Goal: Task Accomplishment & Management: Manage account settings

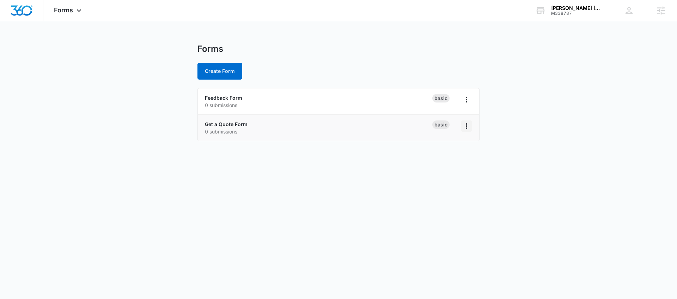
click at [466, 126] on icon "Overflow Menu" at bounding box center [465, 126] width 1 height 6
drag, startPoint x: 264, startPoint y: 128, endPoint x: 258, endPoint y: 128, distance: 5.6
click at [262, 128] on p "0 submissions" at bounding box center [318, 131] width 227 height 7
click at [241, 125] on link "Get a Quote Form" at bounding box center [226, 124] width 43 height 6
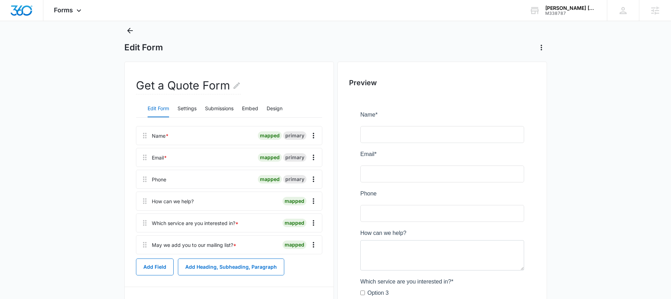
scroll to position [29, 0]
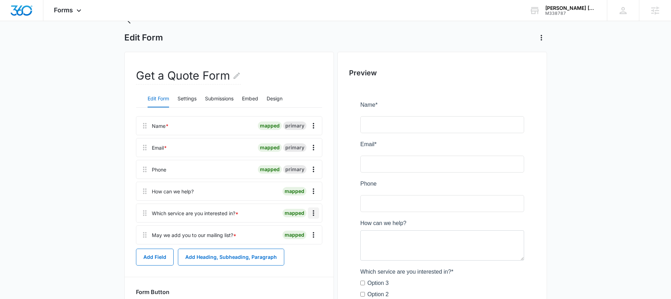
click at [311, 215] on icon "Overflow Menu" at bounding box center [313, 213] width 8 height 8
click at [289, 233] on div "Edit" at bounding box center [294, 232] width 15 height 5
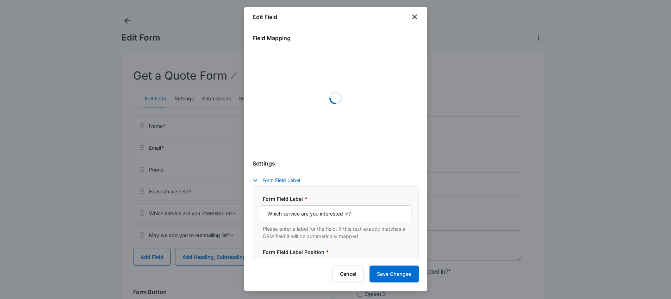
scroll to position [6, 0]
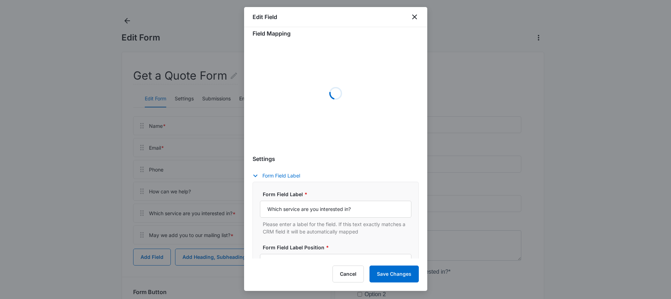
select select "350"
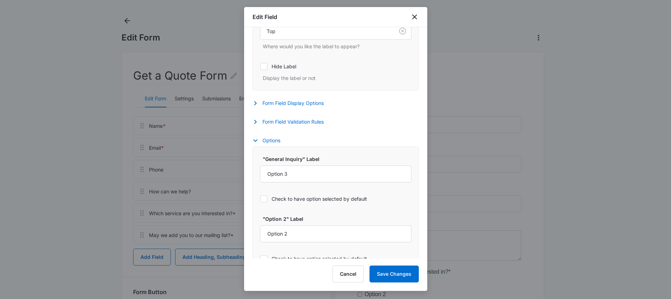
scroll to position [274, 0]
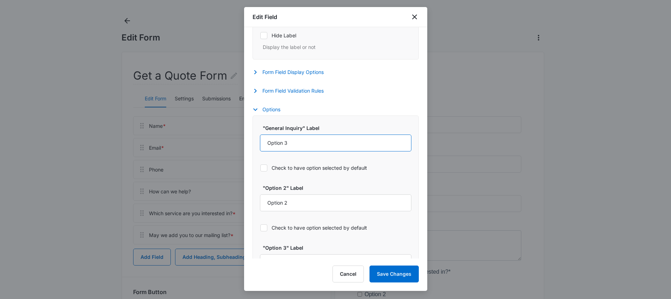
click at [295, 143] on input "Option 3" at bounding box center [336, 143] width 152 height 17
paste input "Corporate Events"
type input "Corporate Events"
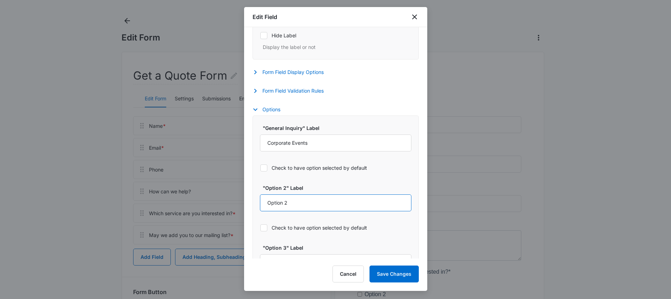
click at [296, 204] on input "Option 2" at bounding box center [336, 202] width 152 height 17
paste input "Conventions"
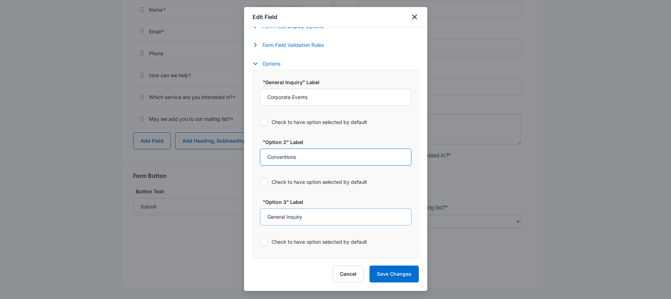
scroll to position [149, 0]
type input "Conventions"
click at [388, 273] on button "Save Changes" at bounding box center [394, 274] width 49 height 17
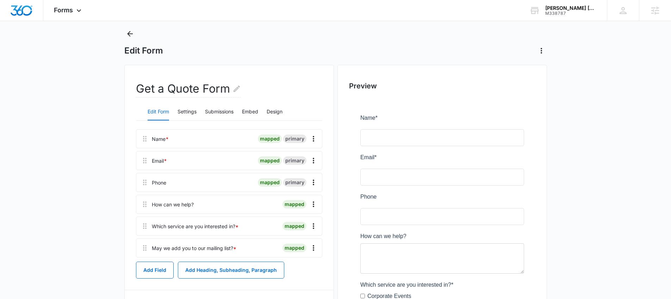
scroll to position [0, 0]
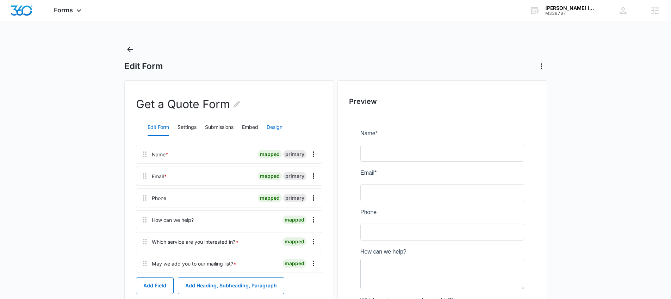
click at [279, 127] on button "Design" at bounding box center [275, 127] width 16 height 17
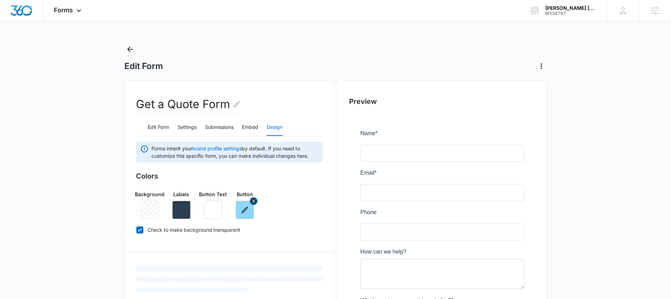
click at [243, 212] on icon "button" at bounding box center [245, 210] width 8 height 8
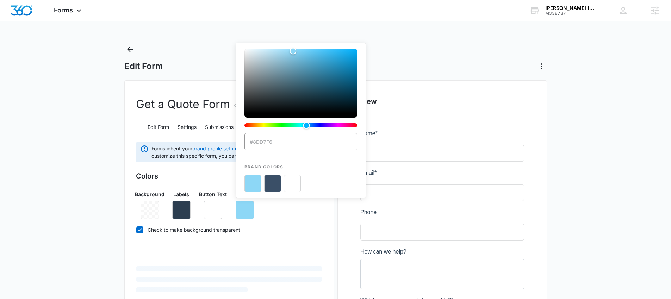
click at [272, 186] on button "color-picker-container" at bounding box center [272, 183] width 17 height 17
type input "#3A4F67"
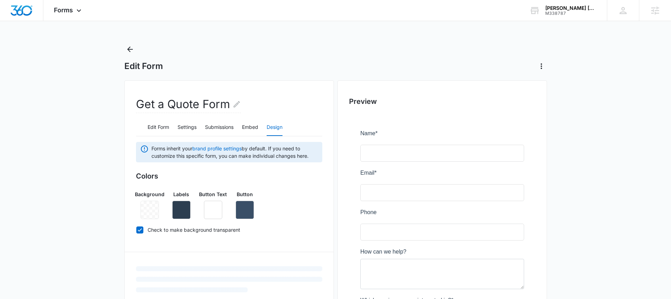
click at [288, 221] on div "Colors Background Labels Button Text Button Check to make background transparent" at bounding box center [229, 204] width 186 height 67
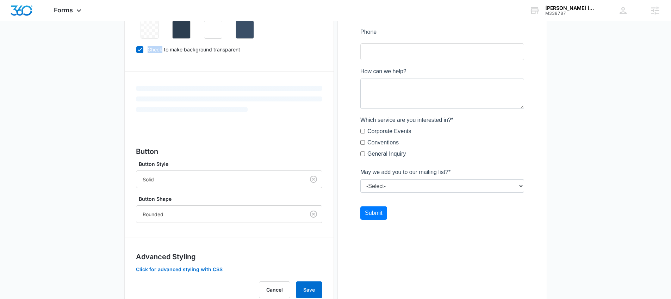
scroll to position [190, 0]
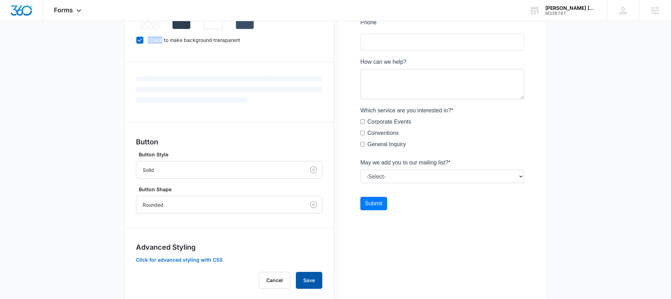
click at [312, 276] on button "Save" at bounding box center [309, 280] width 26 height 17
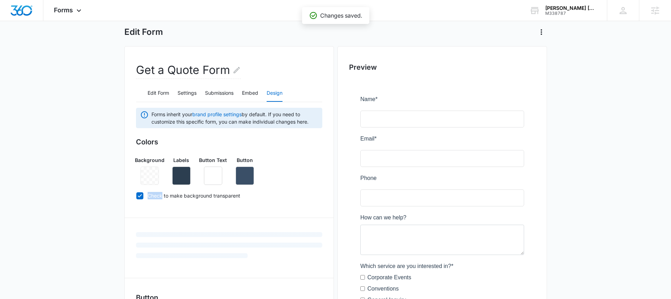
scroll to position [0, 0]
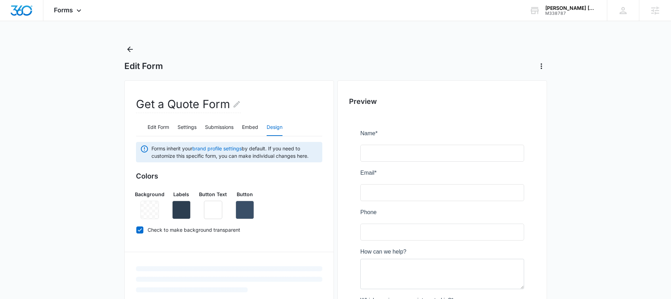
click at [292, 194] on div "Background Labels Button Text Button" at bounding box center [229, 202] width 186 height 34
click at [245, 212] on icon "button" at bounding box center [245, 210] width 8 height 8
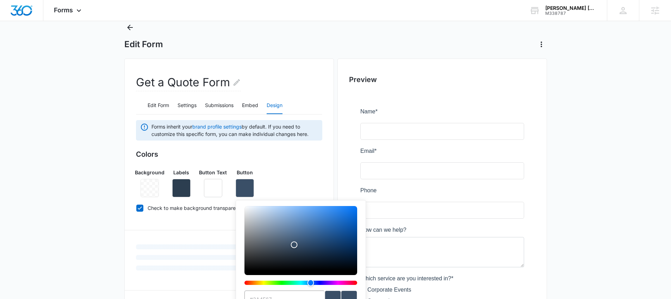
scroll to position [65, 0]
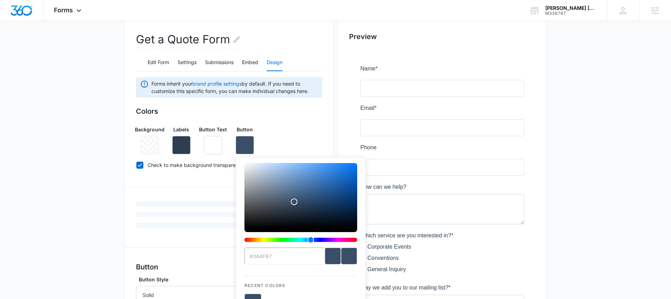
type input "#91d8f7"
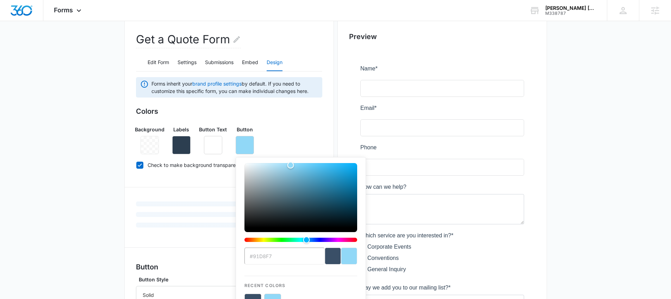
click at [315, 137] on div "Background Labels Button Text Button #91d8f7 Recent Colors Brand Colors" at bounding box center [229, 137] width 186 height 34
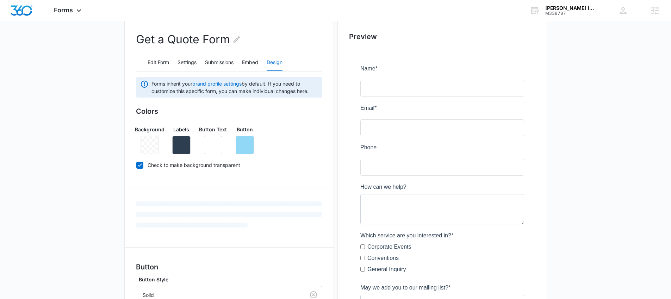
click at [306, 135] on div "Background Labels Button Text Button" at bounding box center [229, 137] width 186 height 34
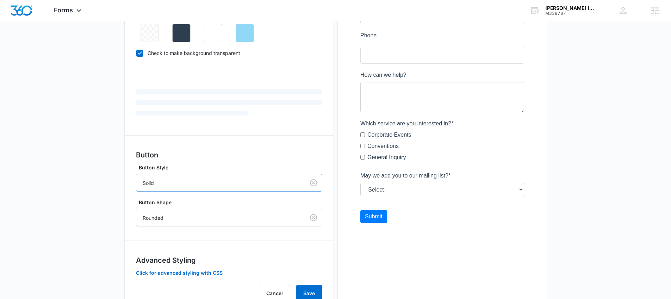
scroll to position [205, 0]
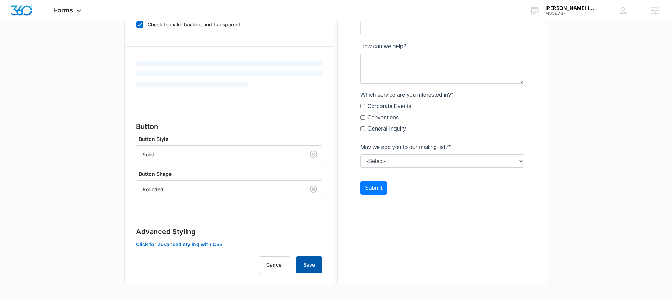
click at [303, 265] on button "Save" at bounding box center [309, 265] width 26 height 17
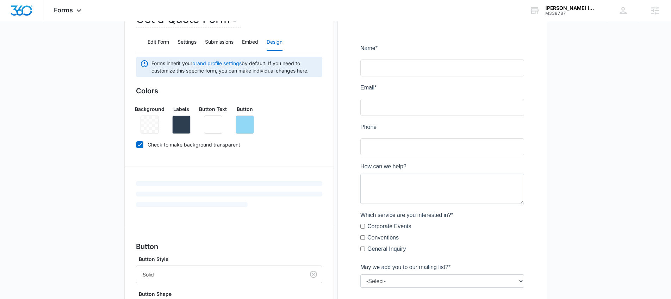
scroll to position [30, 0]
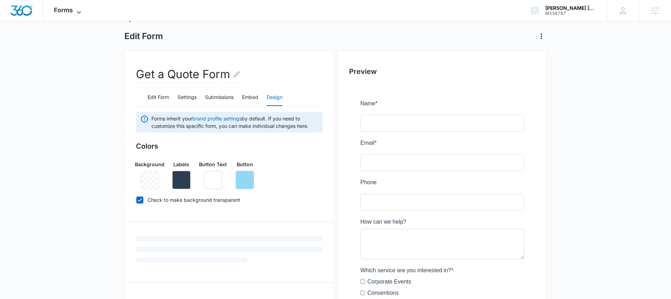
click at [69, 10] on span "Forms" at bounding box center [63, 9] width 19 height 7
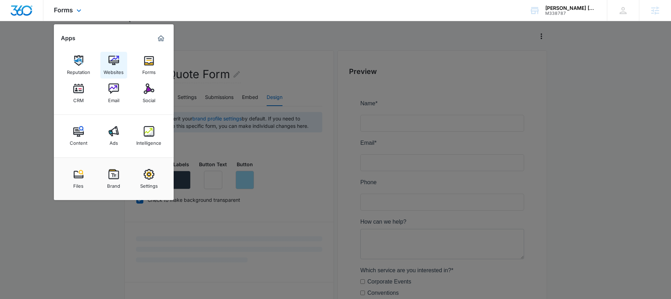
click at [113, 62] on img at bounding box center [114, 60] width 11 height 11
